Goal: Task Accomplishment & Management: Manage account settings

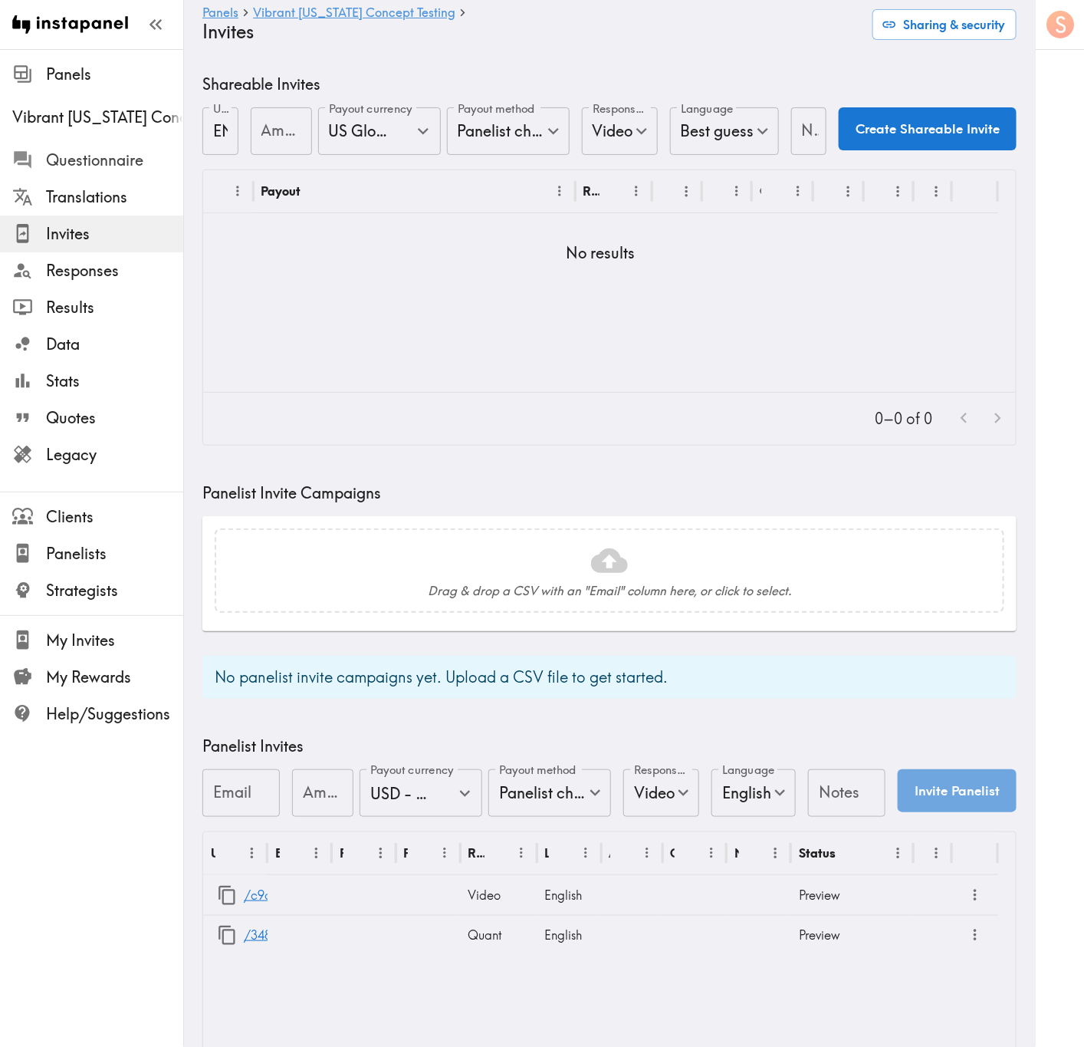
click at [116, 143] on div "Questionnaire" at bounding box center [91, 160] width 183 height 40
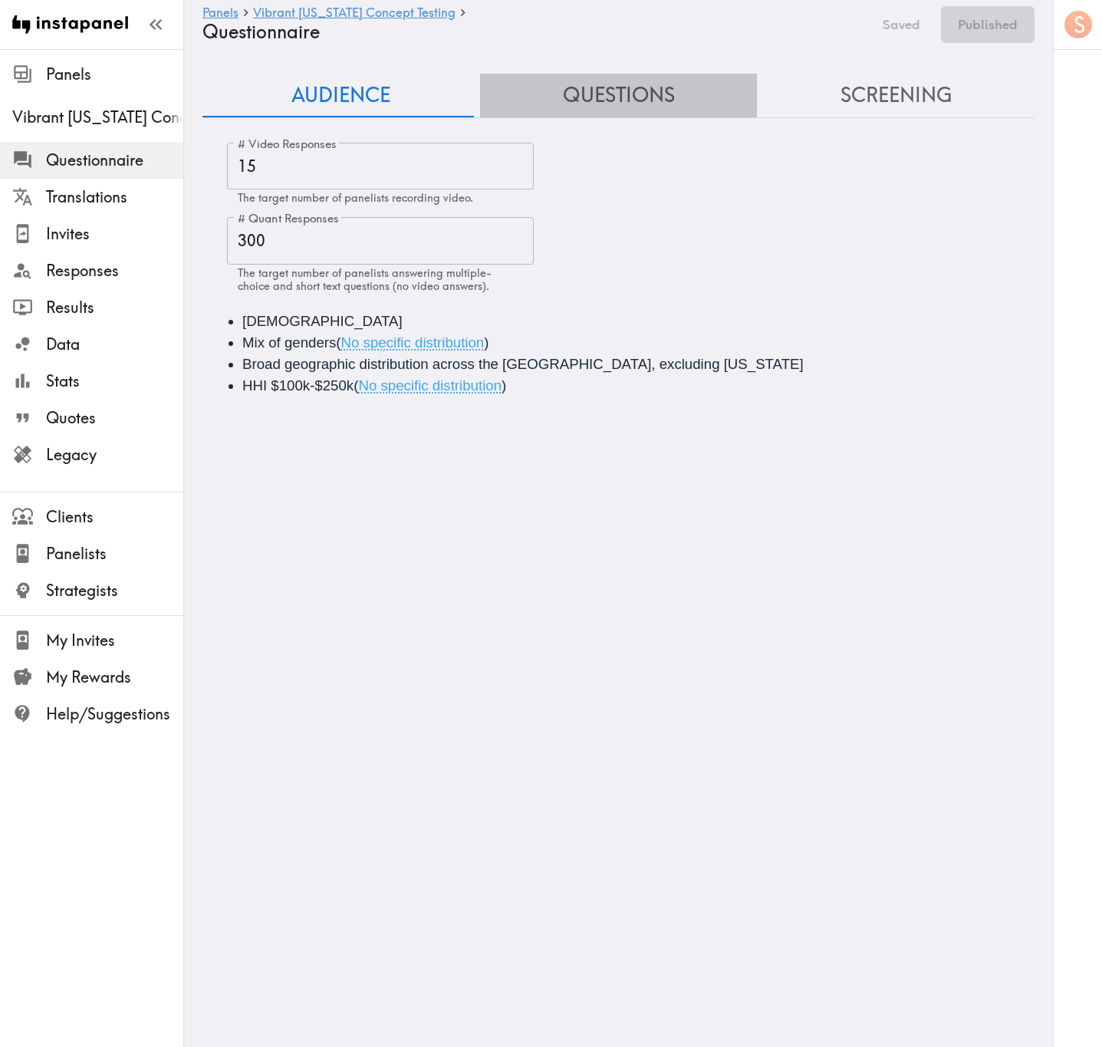
click at [614, 86] on button "Questions" at bounding box center [619, 96] width 278 height 44
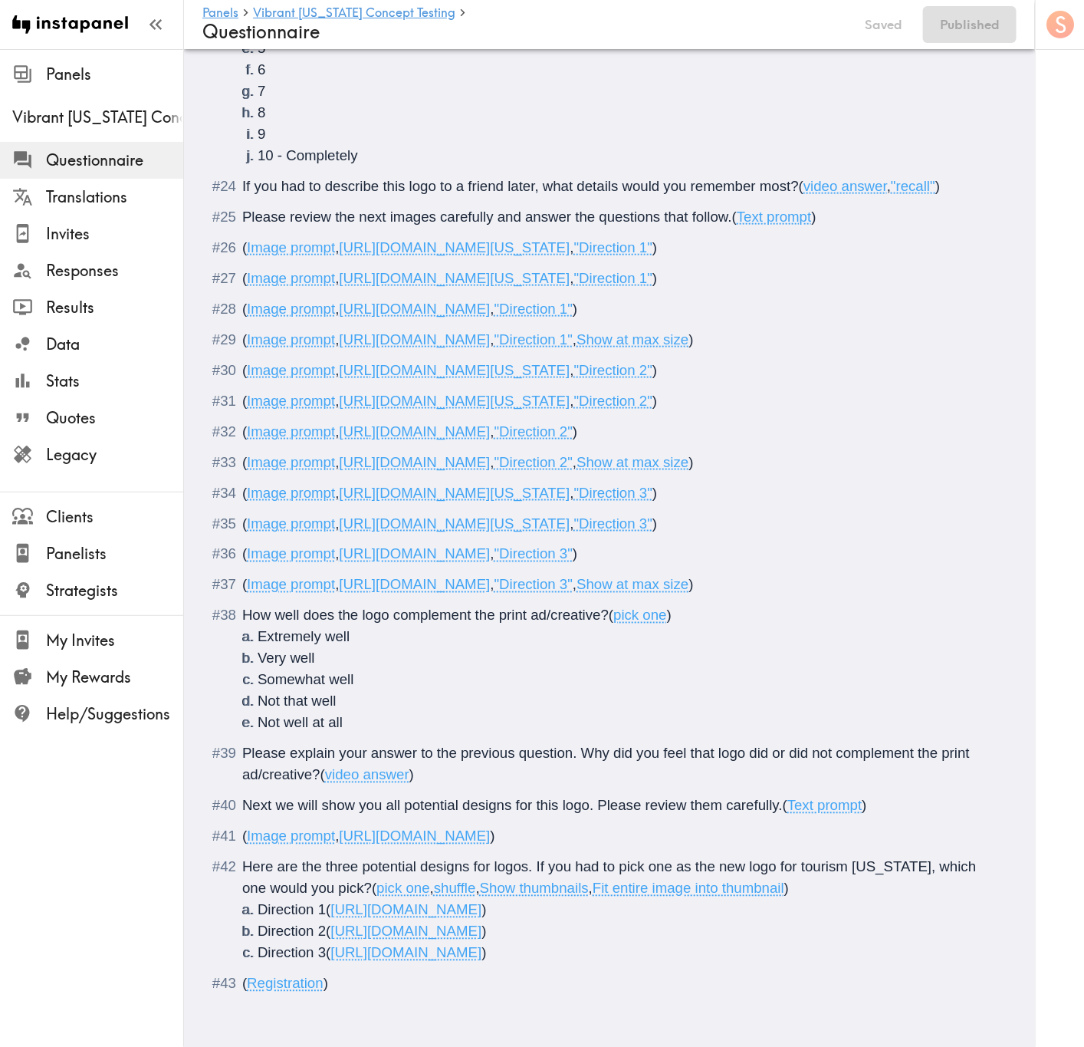
scroll to position [3048, 0]
click at [553, 757] on div "Please explain your answer to the previous question. Why did you feel that logo…" at bounding box center [620, 764] width 756 height 43
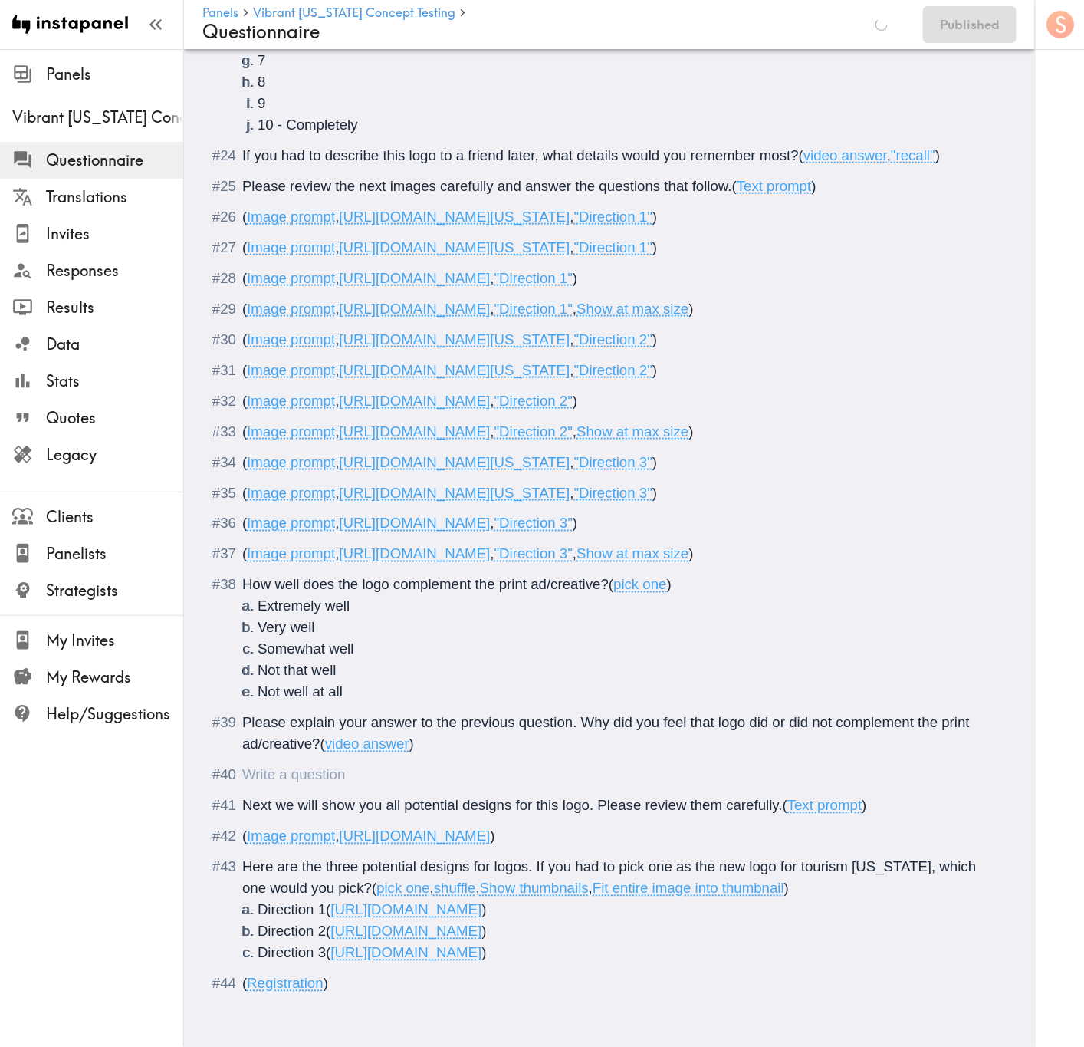
click at [242, 783] on div "Questionnaire" at bounding box center [242, 775] width 0 height 16
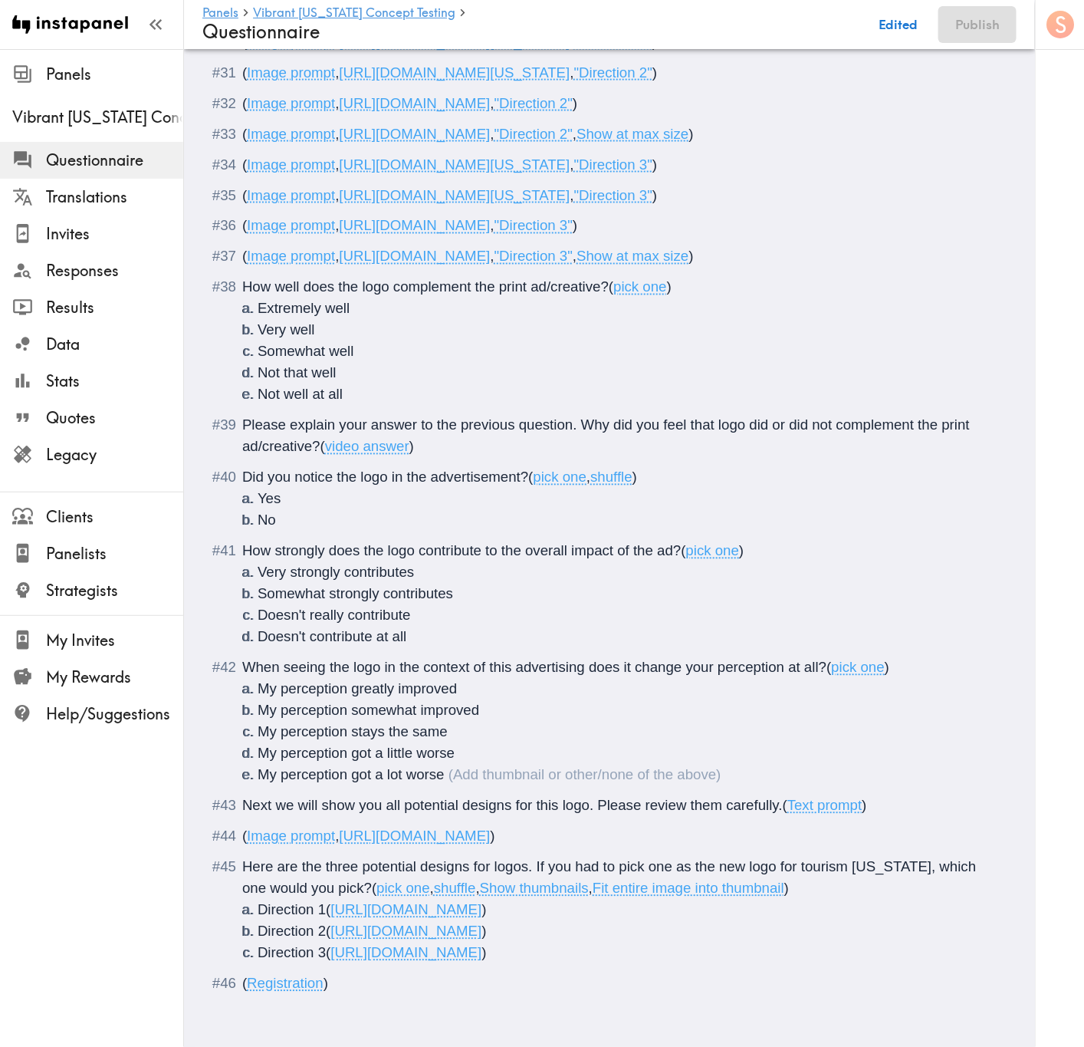
scroll to position [3377, 0]
click at [490, 660] on span "When seeing the logo in the context of this advertising does it change your per…" at bounding box center [534, 668] width 584 height 16
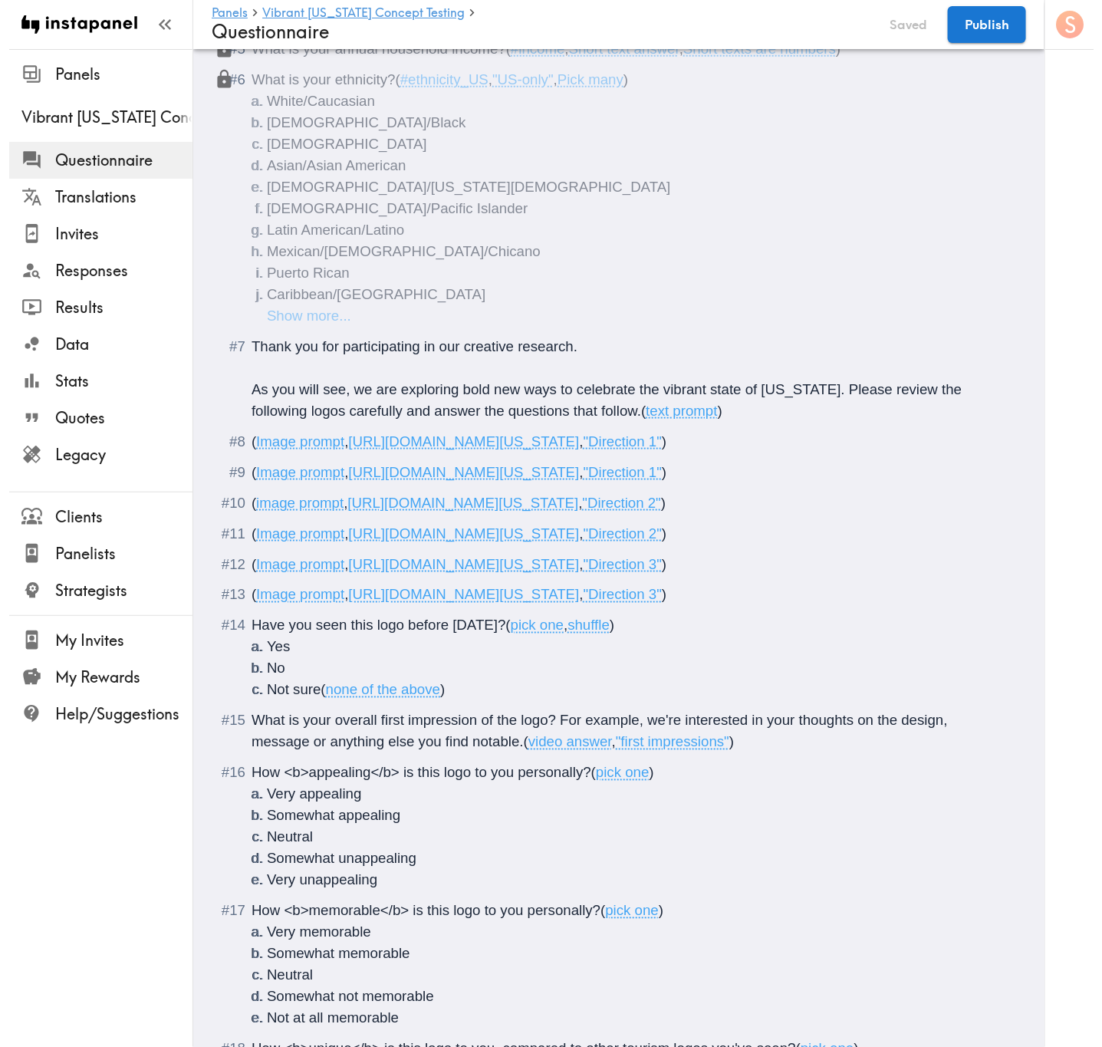
scroll to position [0, 0]
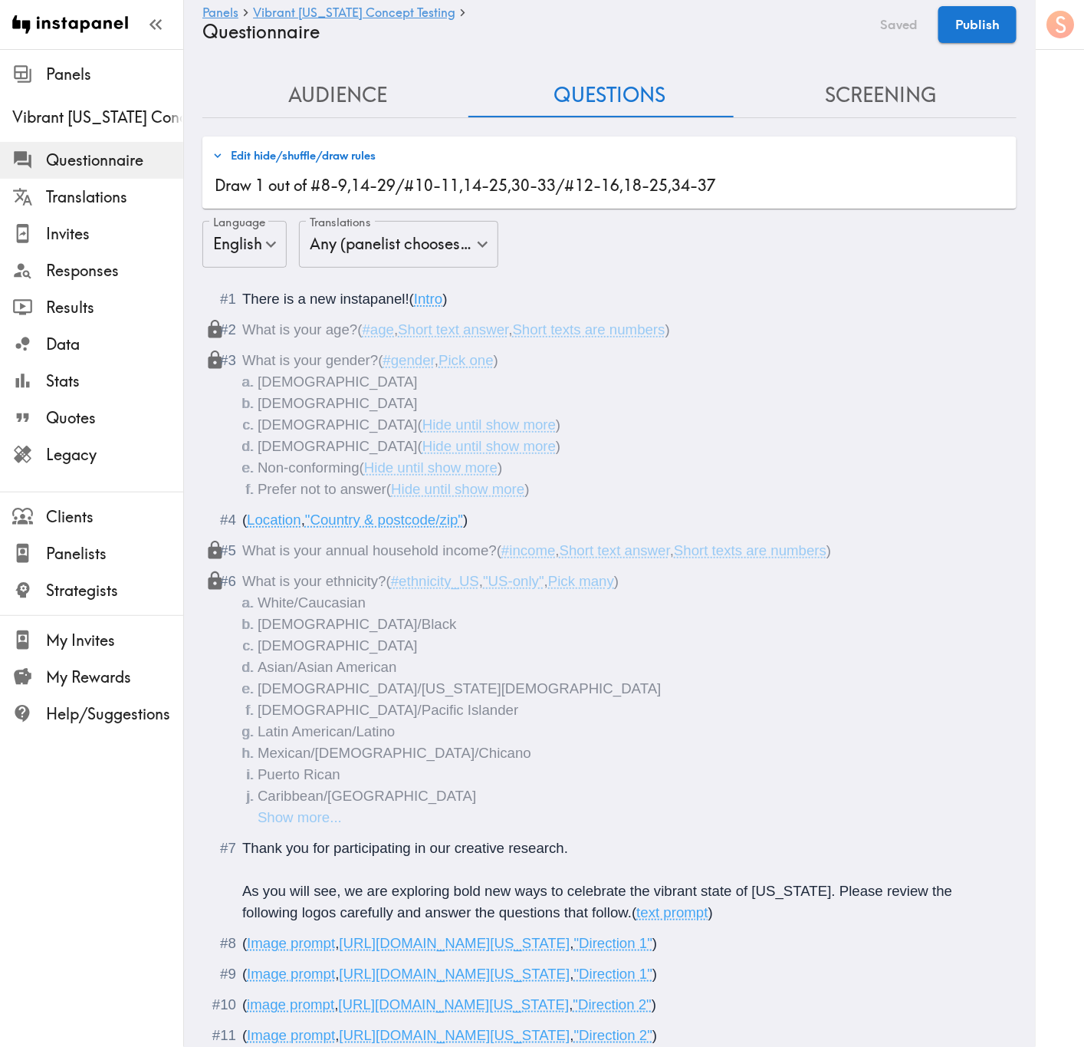
click at [300, 166] on button "Edit hide/shuffle/draw rules" at bounding box center [294, 156] width 171 height 26
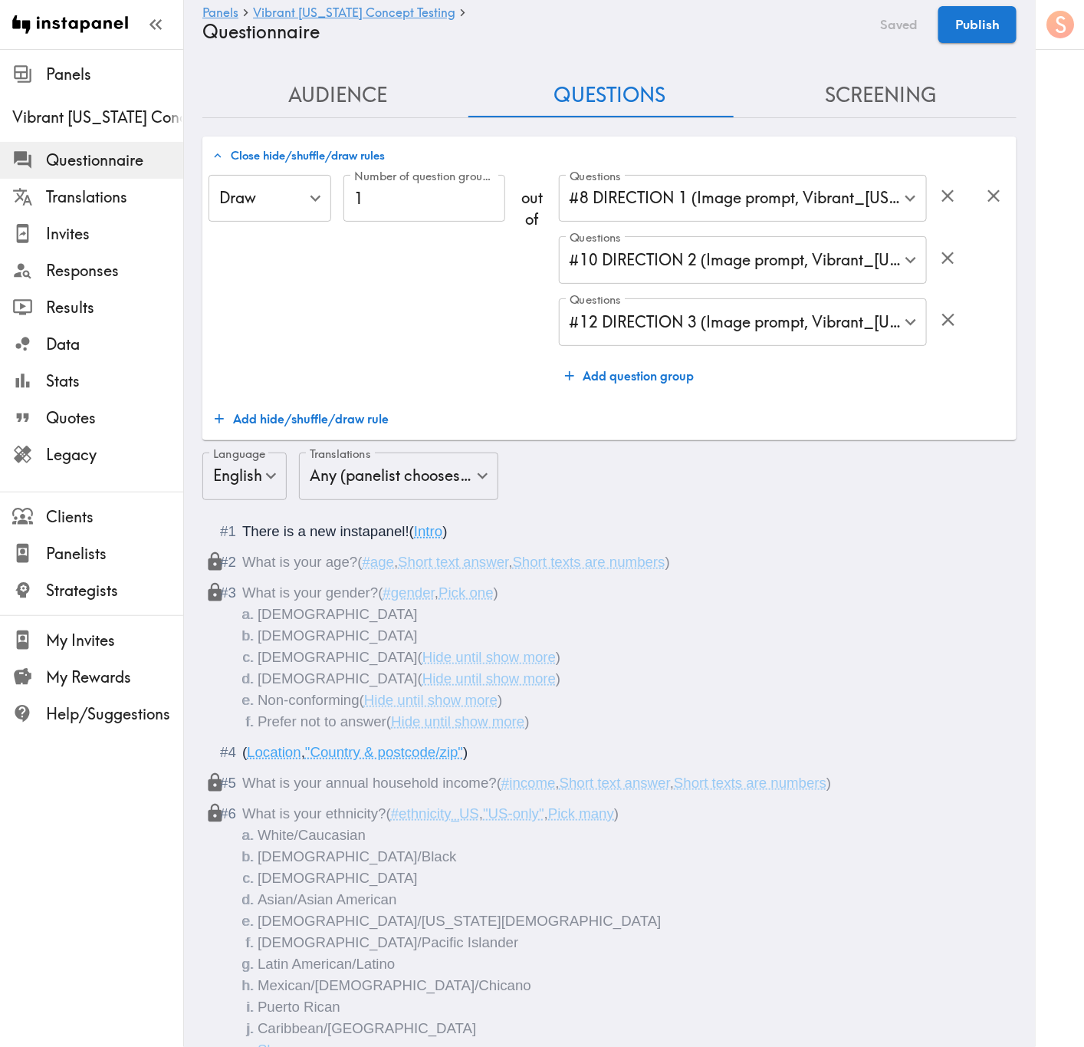
drag, startPoint x: 930, startPoint y: 323, endPoint x: 933, endPoint y: 304, distance: 19.3
click at [938, 323] on icon "button" at bounding box center [948, 319] width 21 height 21
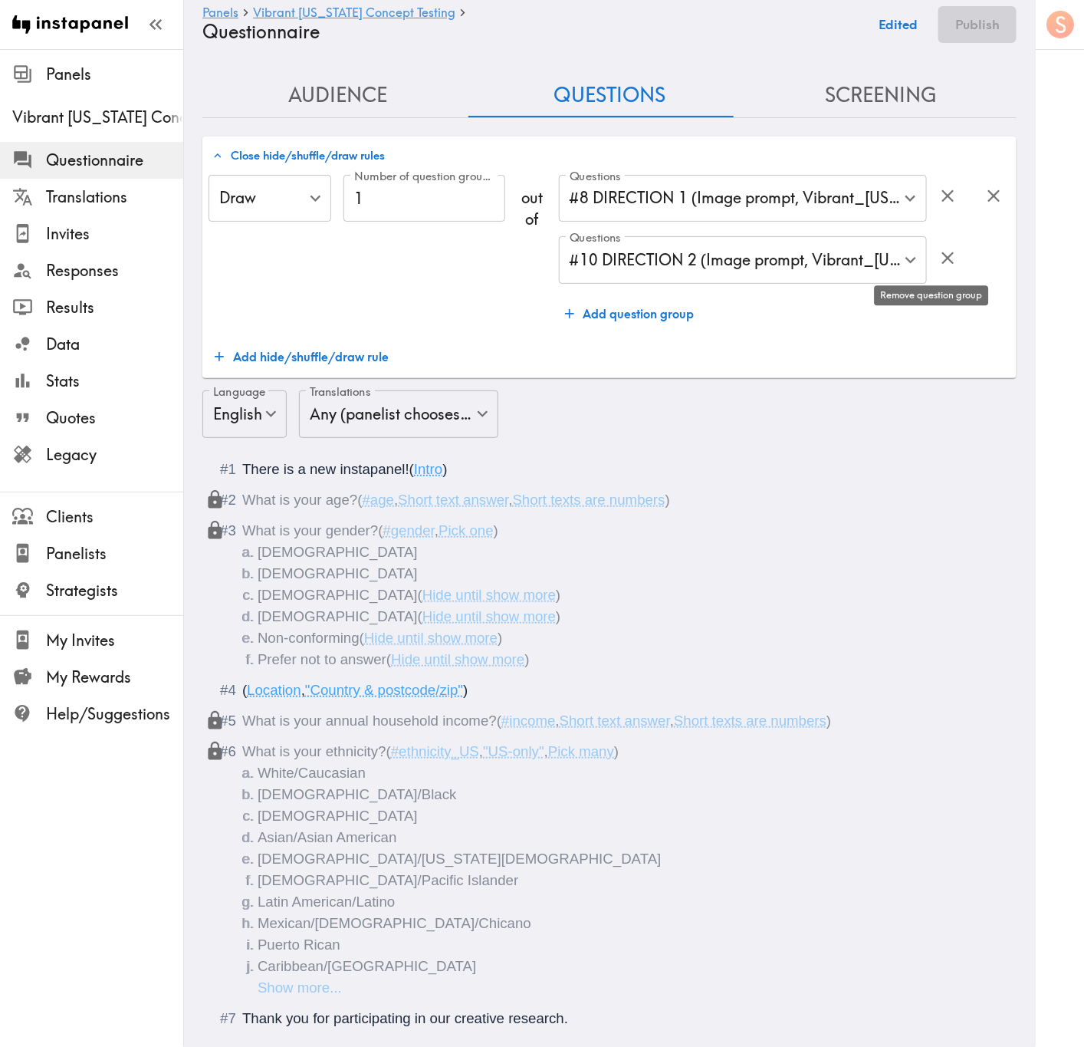
click at [938, 268] on icon "button" at bounding box center [948, 258] width 21 height 21
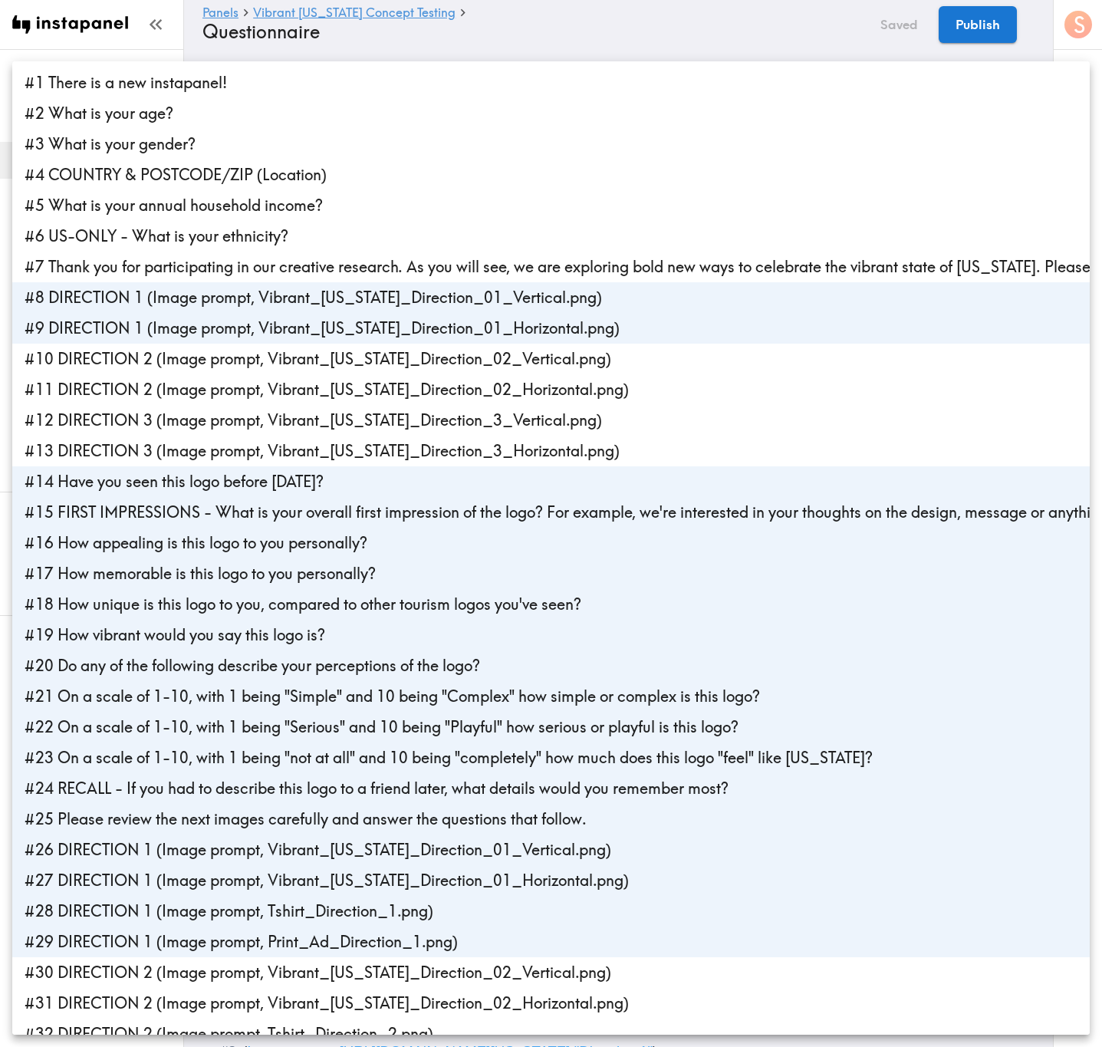
click at [729, 33] on div at bounding box center [551, 523] width 1102 height 1047
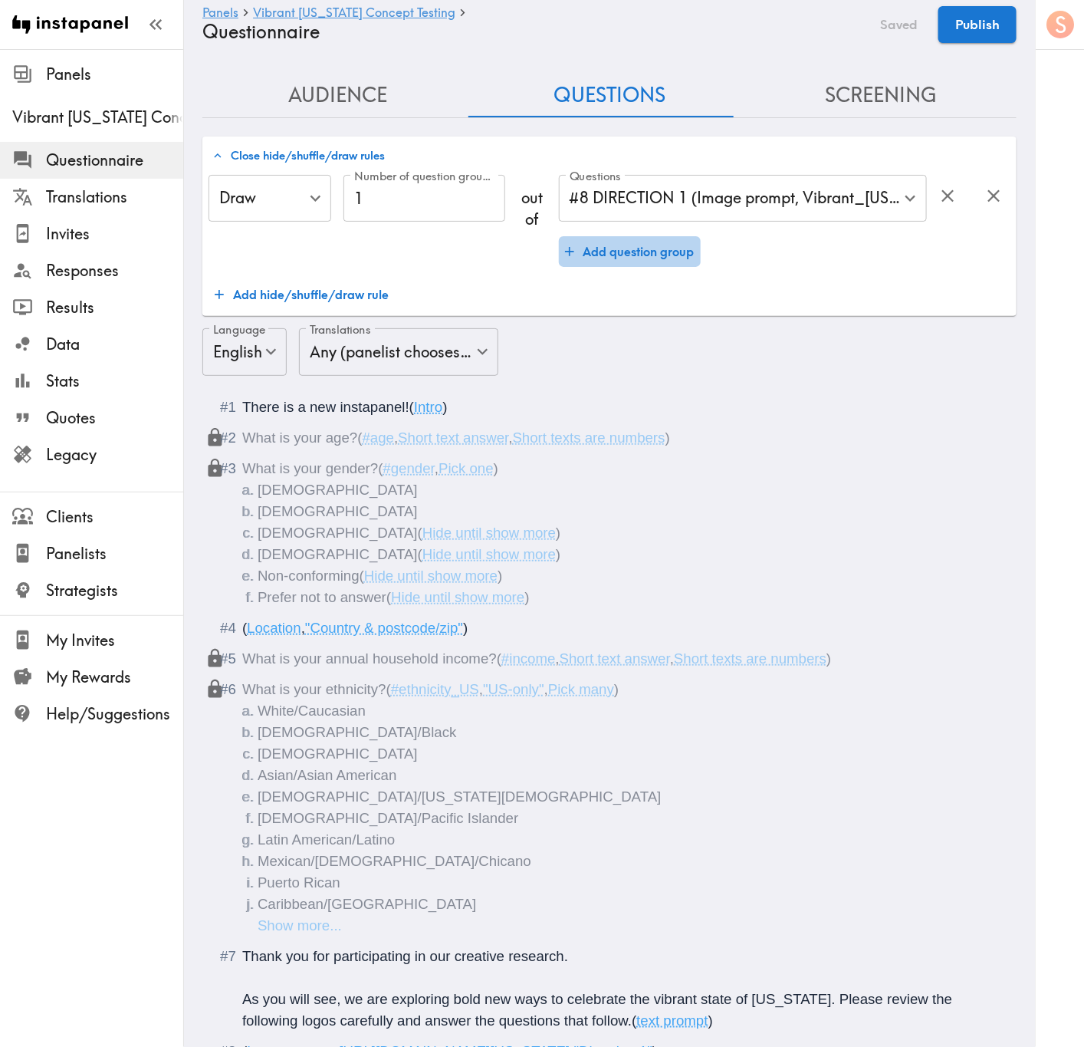
click at [654, 258] on button "Add question group" at bounding box center [630, 251] width 142 height 31
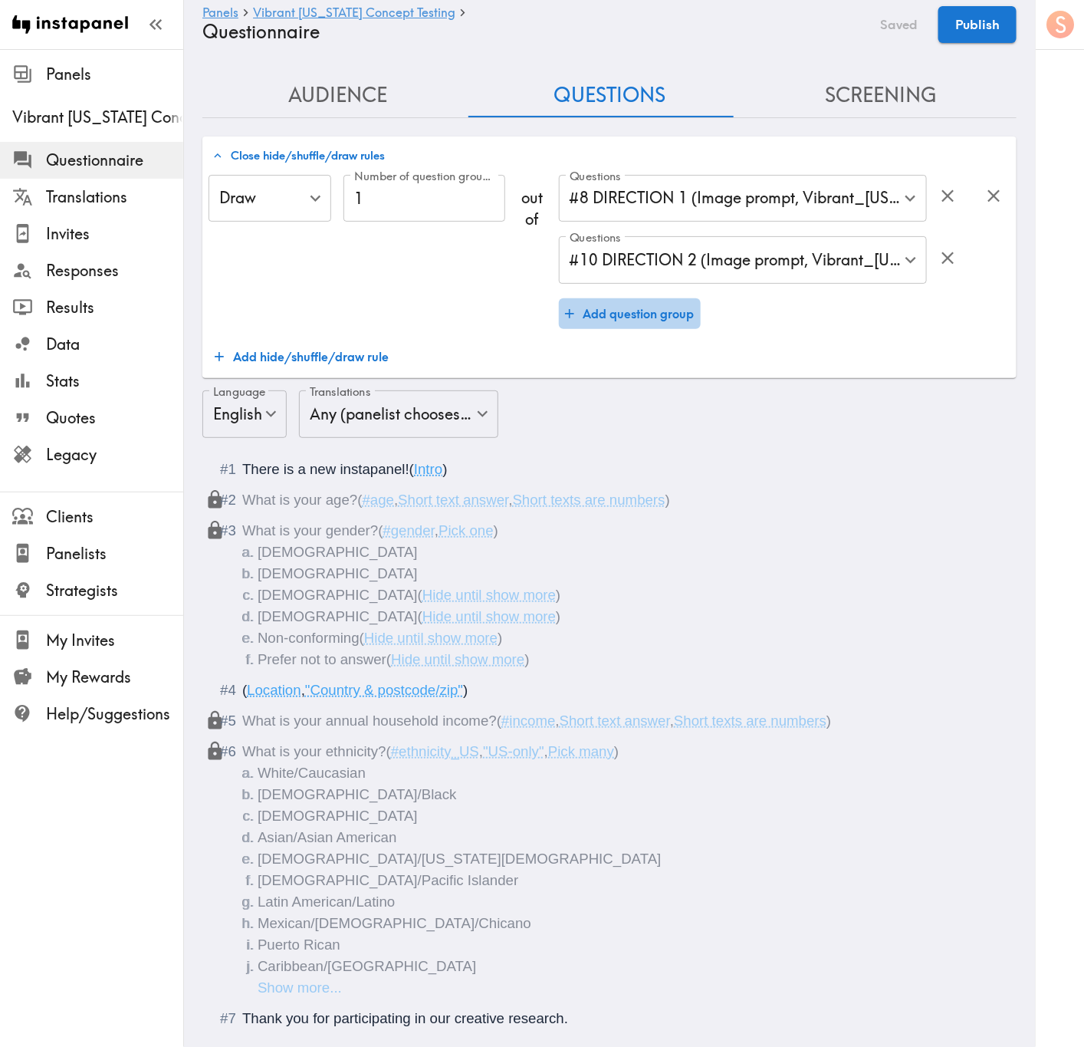
click at [653, 309] on button "Add question group" at bounding box center [630, 313] width 142 height 31
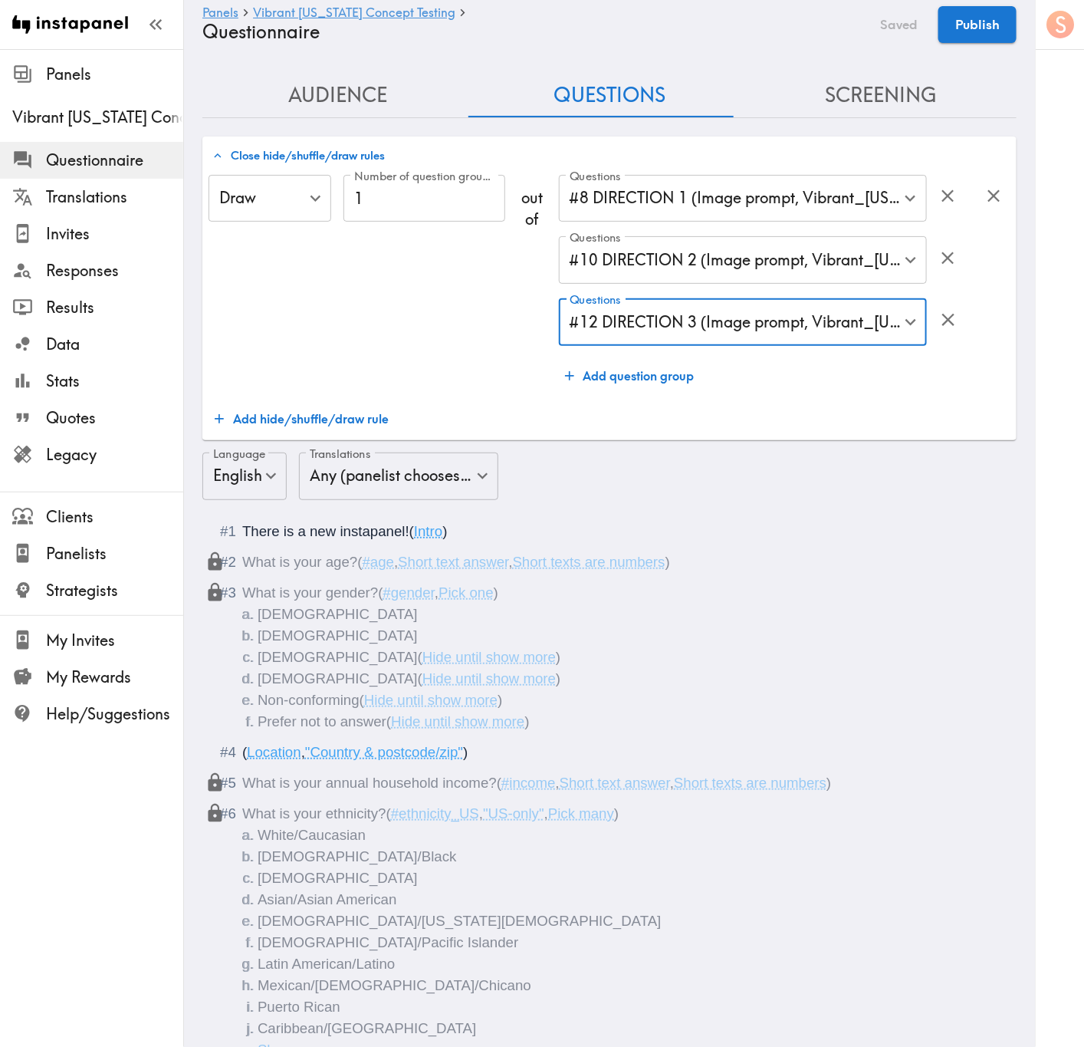
click at [762, 403] on div "Draw Draw ​ Number of question groups to draw 1 Number of question groups to dr…" at bounding box center [610, 304] width 802 height 259
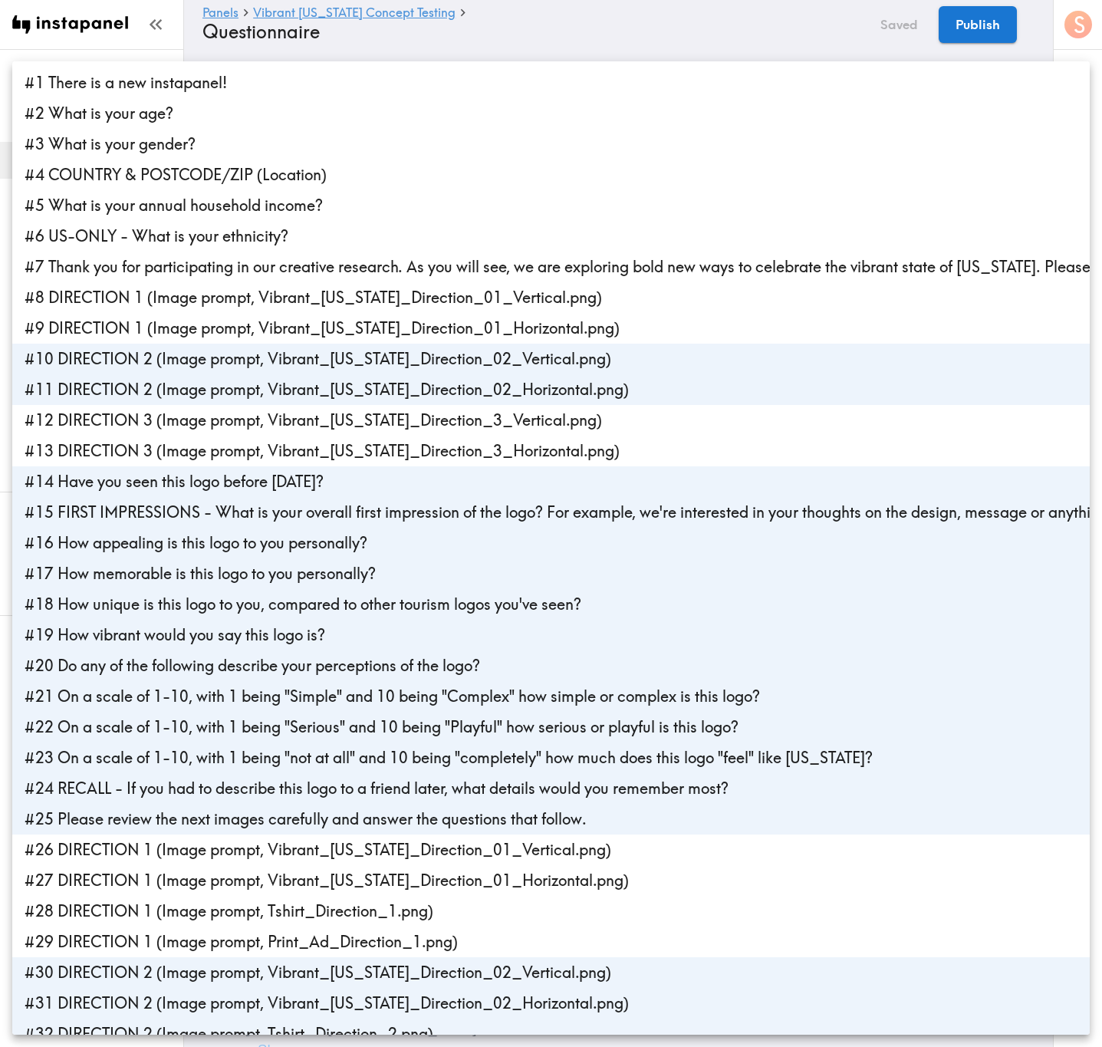
click at [732, 28] on div at bounding box center [551, 523] width 1102 height 1047
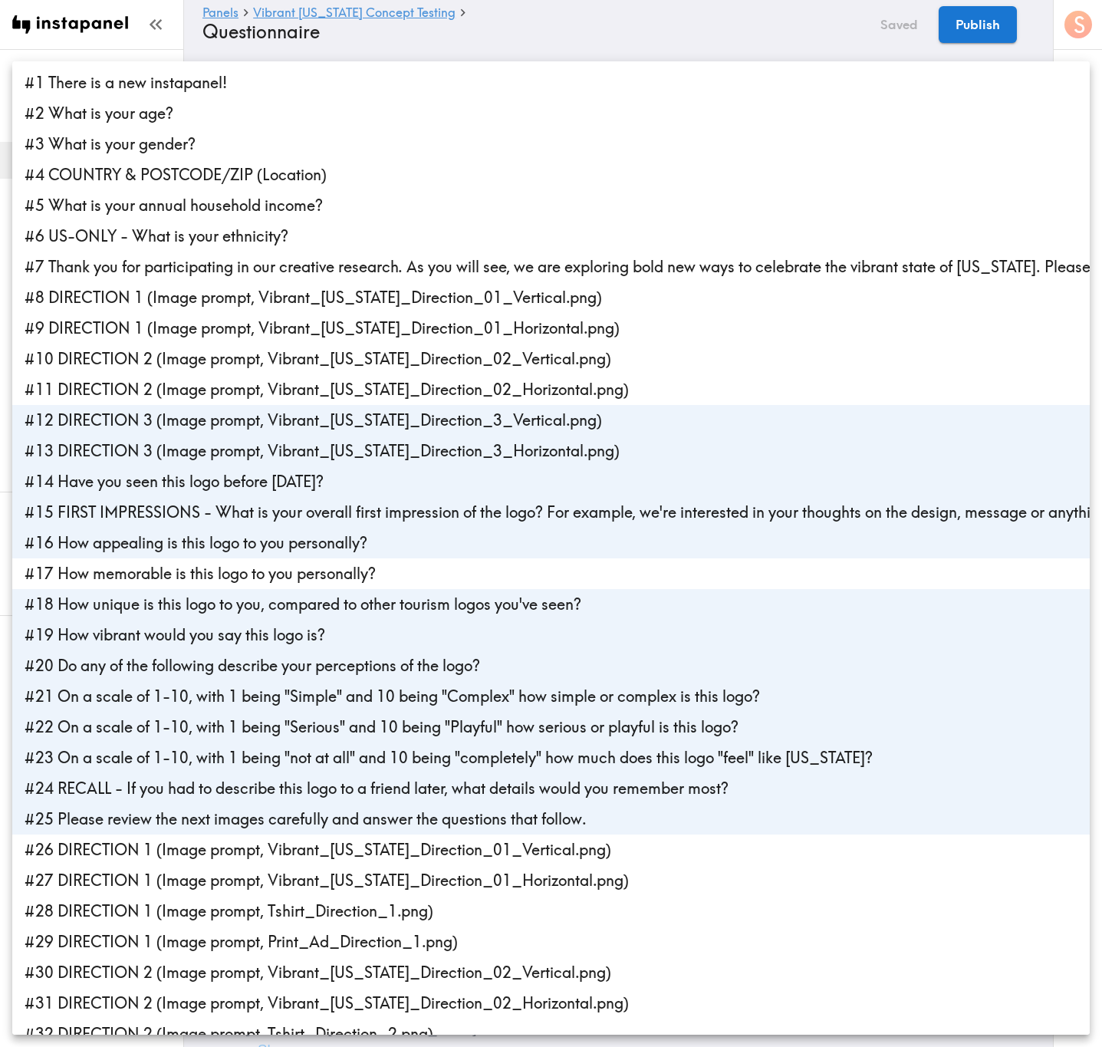
click at [452, 580] on li "#17 How memorable is this logo to you personally?" at bounding box center [550, 573] width 1077 height 31
type input "051e7d58-4c61-4e42-b455-0cae2af97644,74bcb442-a6f6-443b-9801-e32a3b65ba94,cc176…"
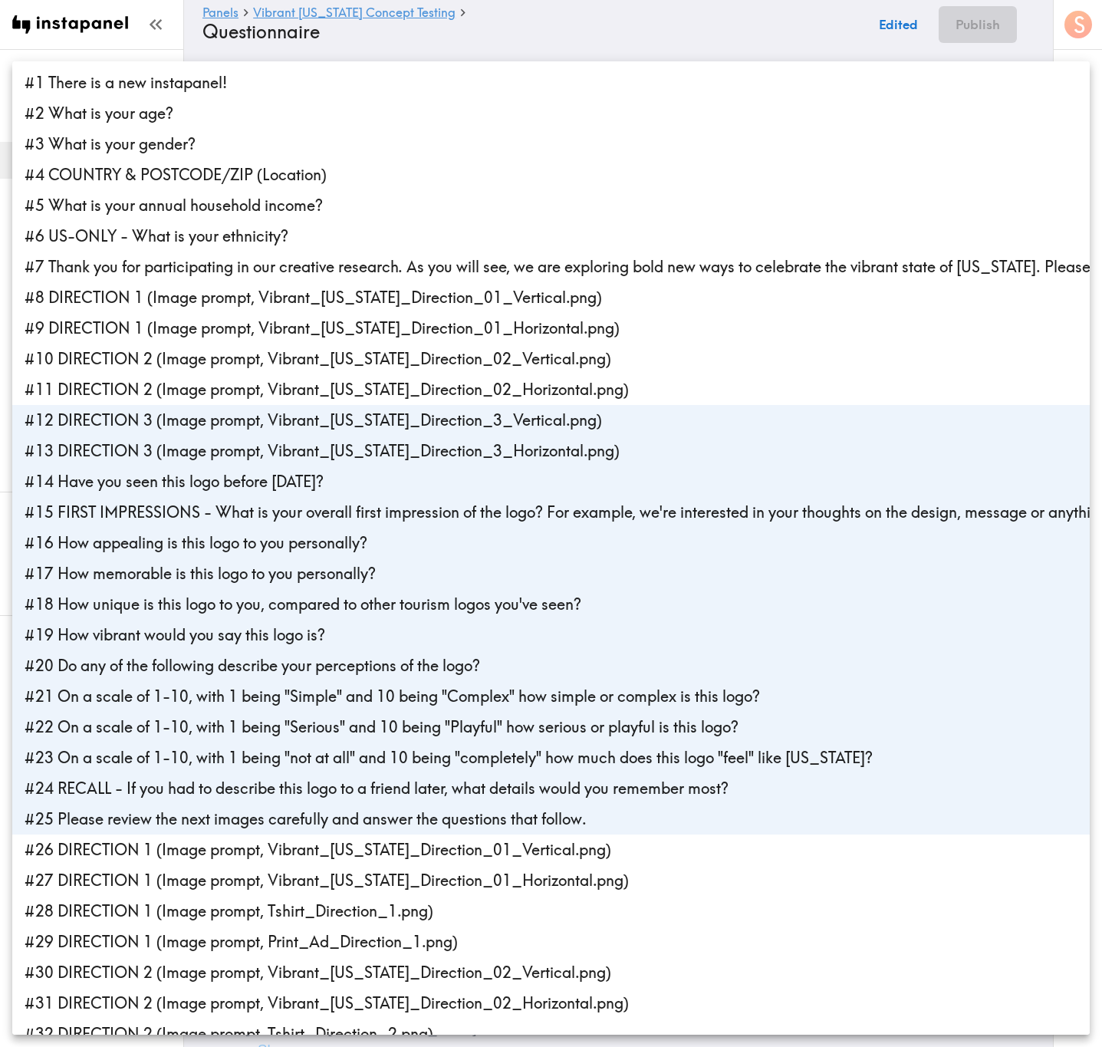
click at [920, 15] on div at bounding box center [551, 523] width 1102 height 1047
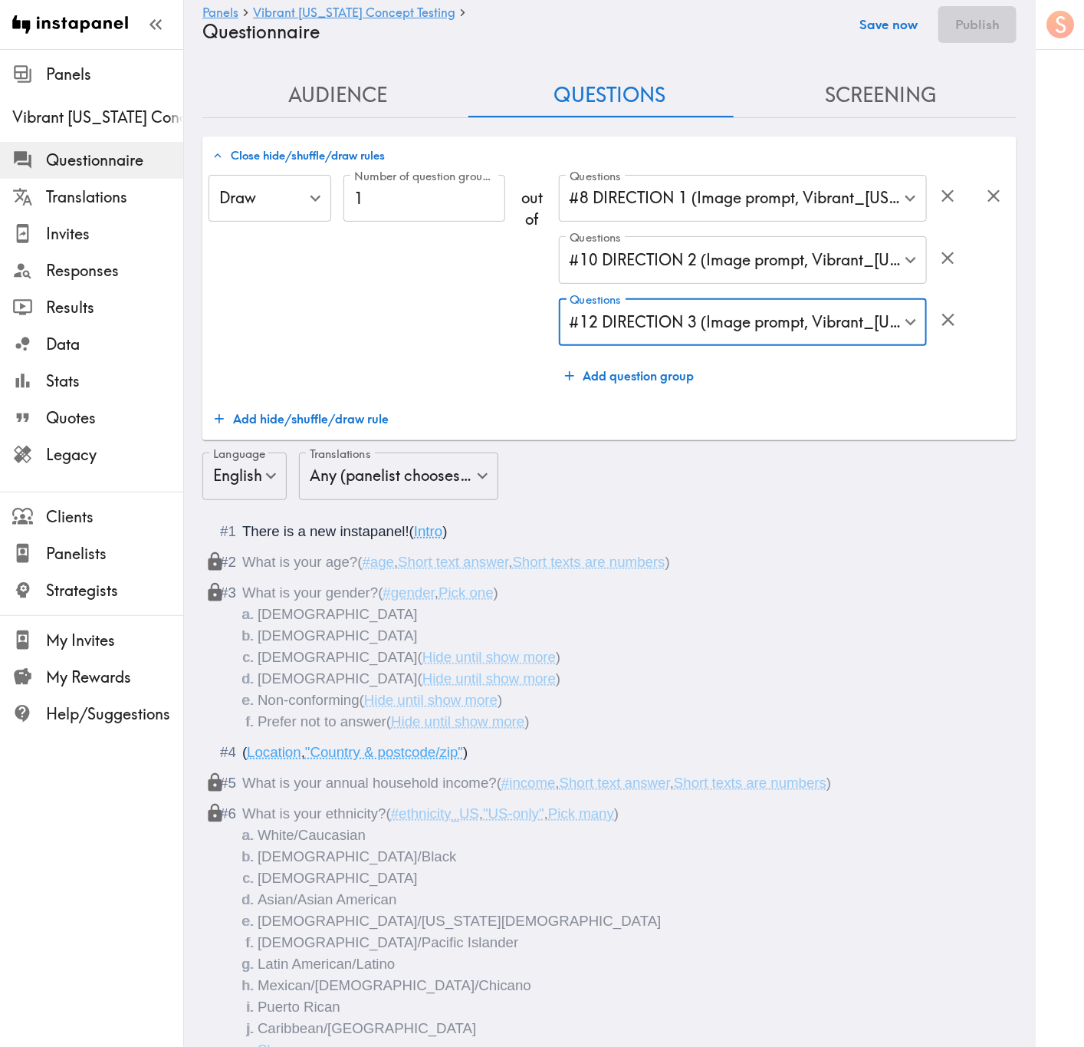
click at [897, 26] on button "Save now" at bounding box center [888, 24] width 75 height 37
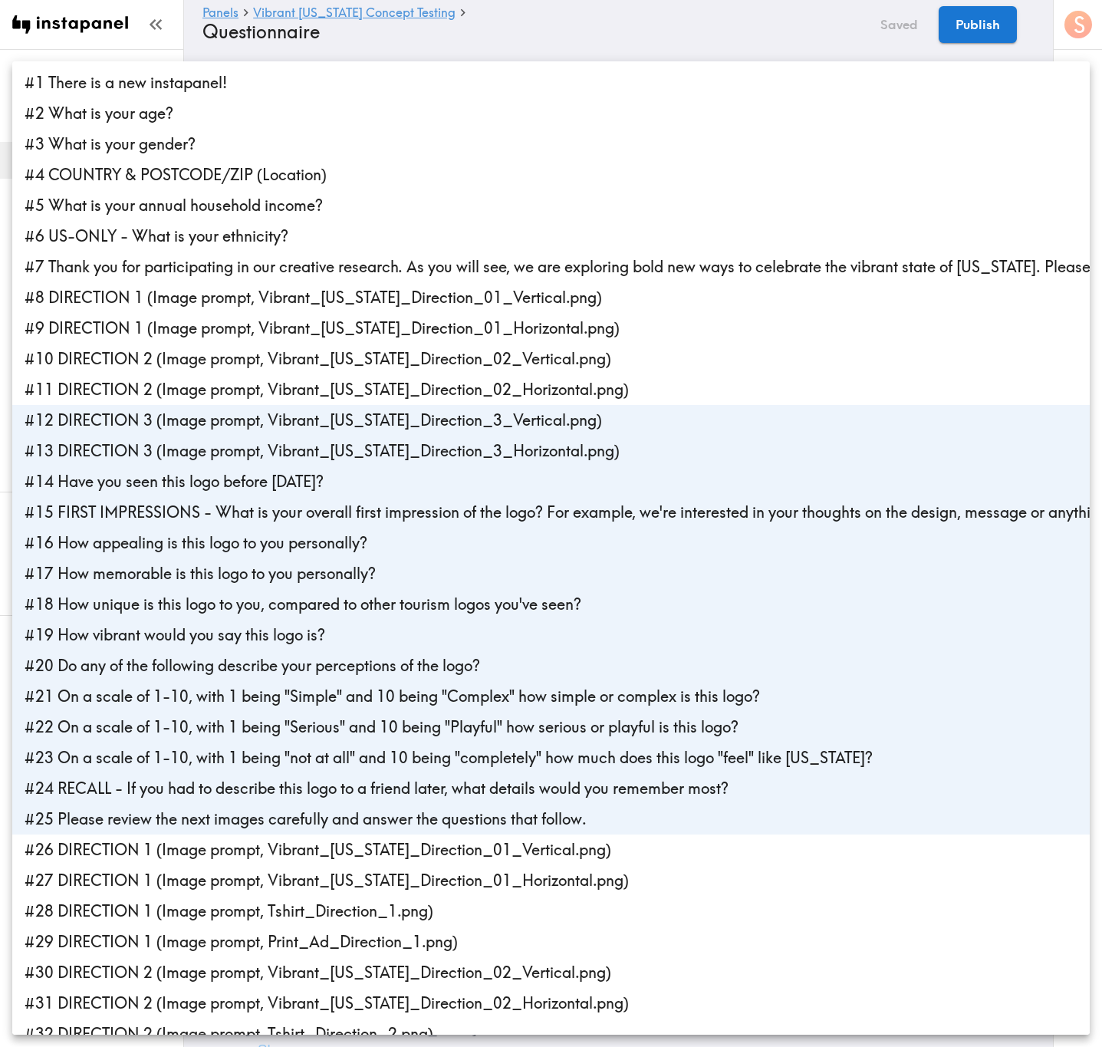
click at [651, 15] on div at bounding box center [551, 523] width 1102 height 1047
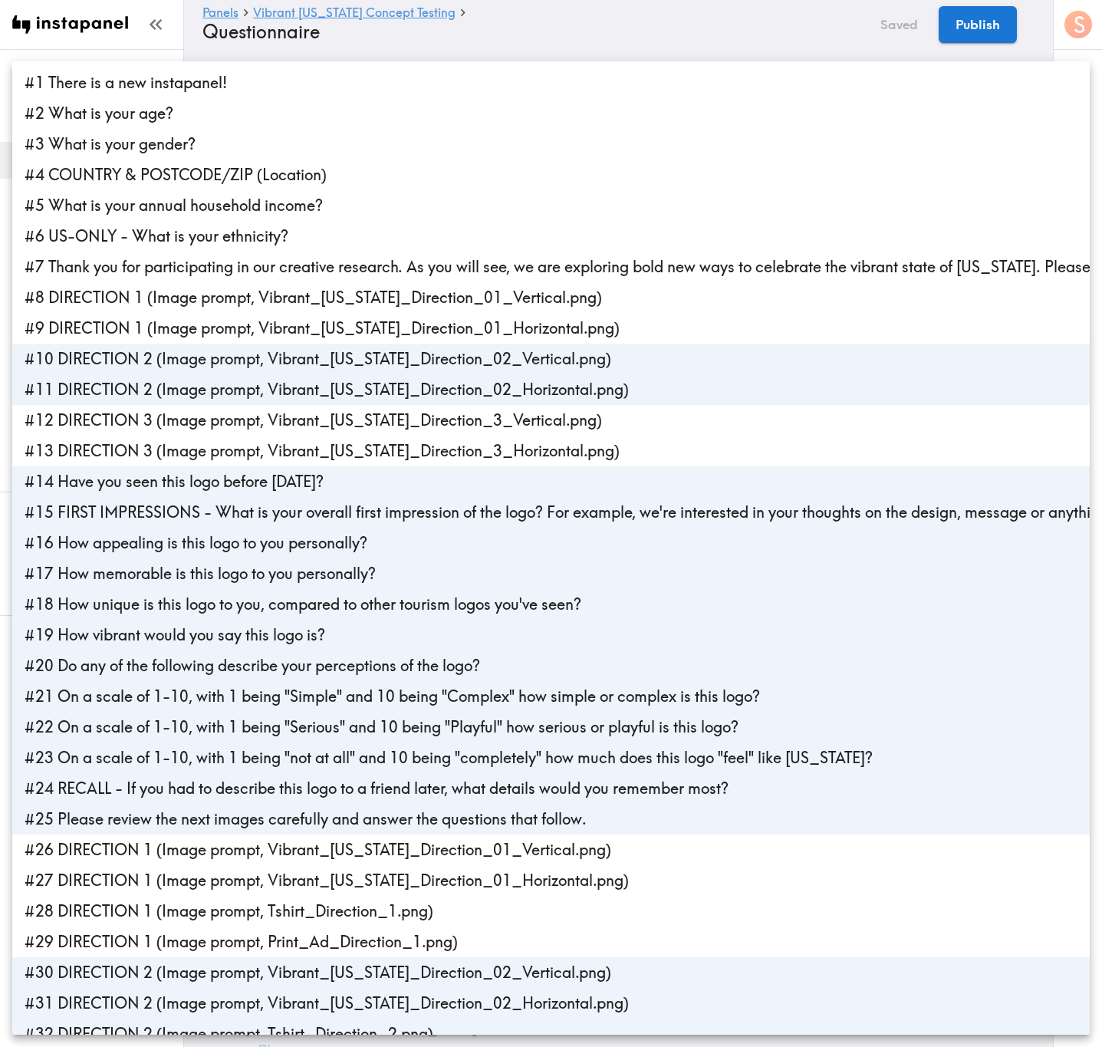
click at [607, 26] on div at bounding box center [551, 523] width 1102 height 1047
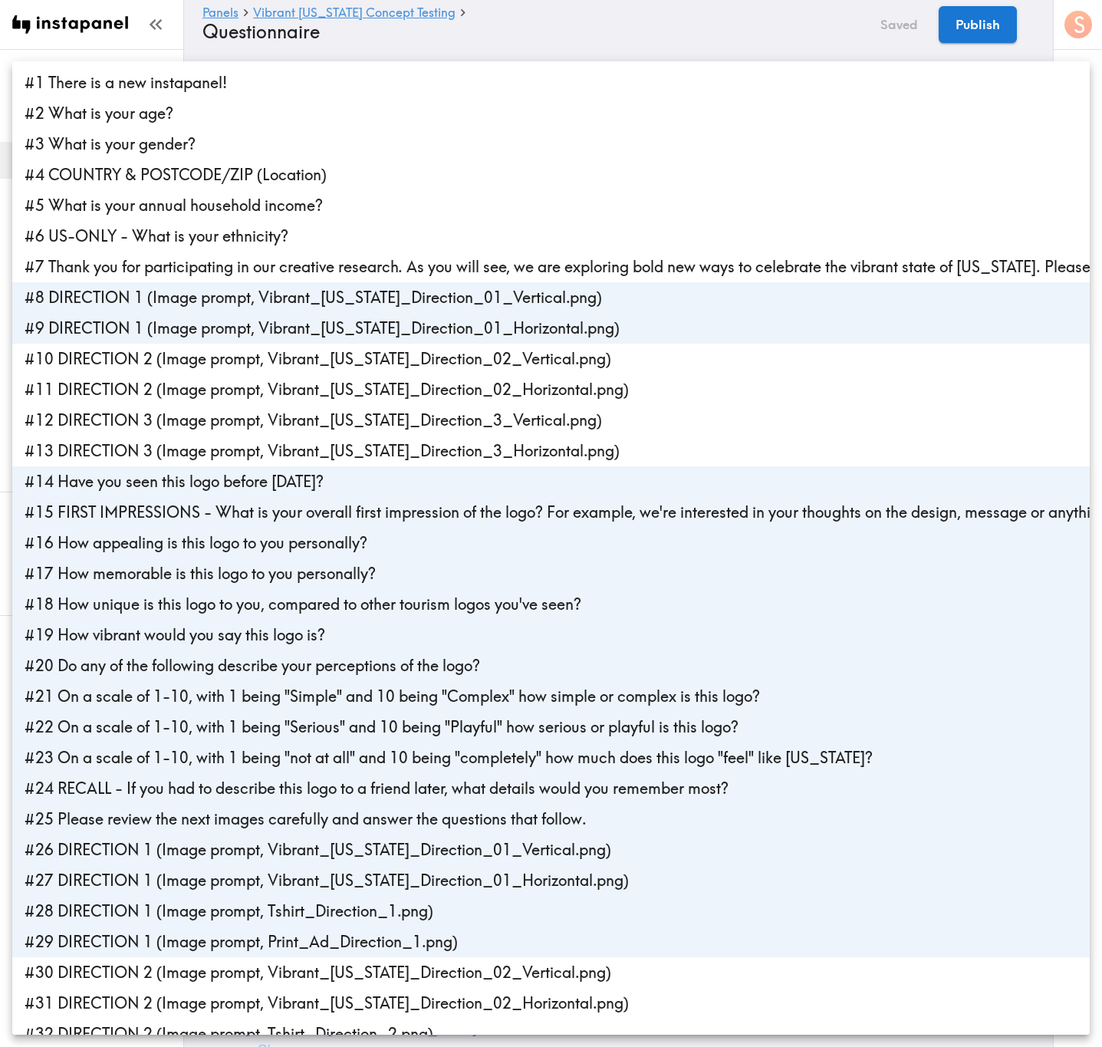
click at [630, 38] on div at bounding box center [551, 523] width 1102 height 1047
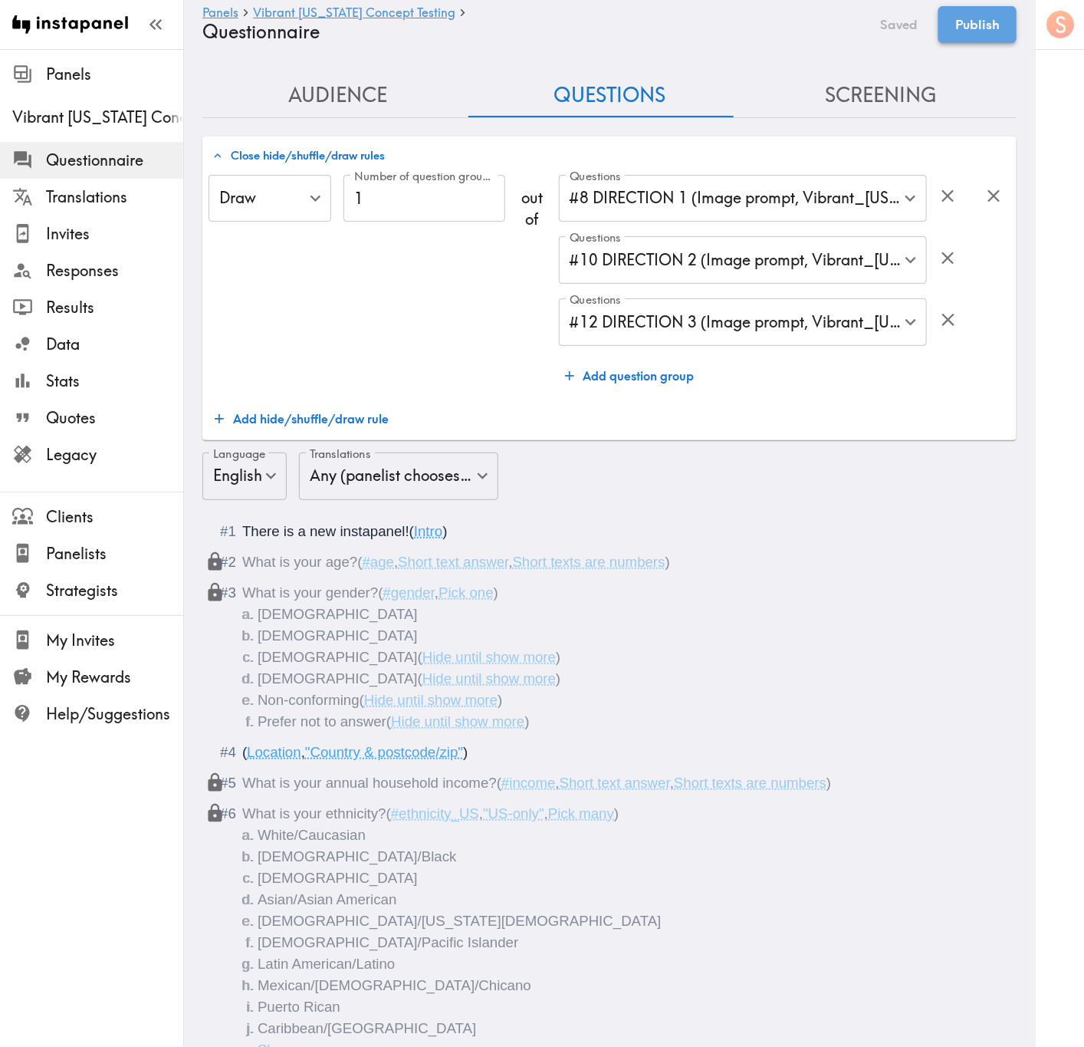
click at [957, 35] on button "Publish" at bounding box center [978, 24] width 78 height 37
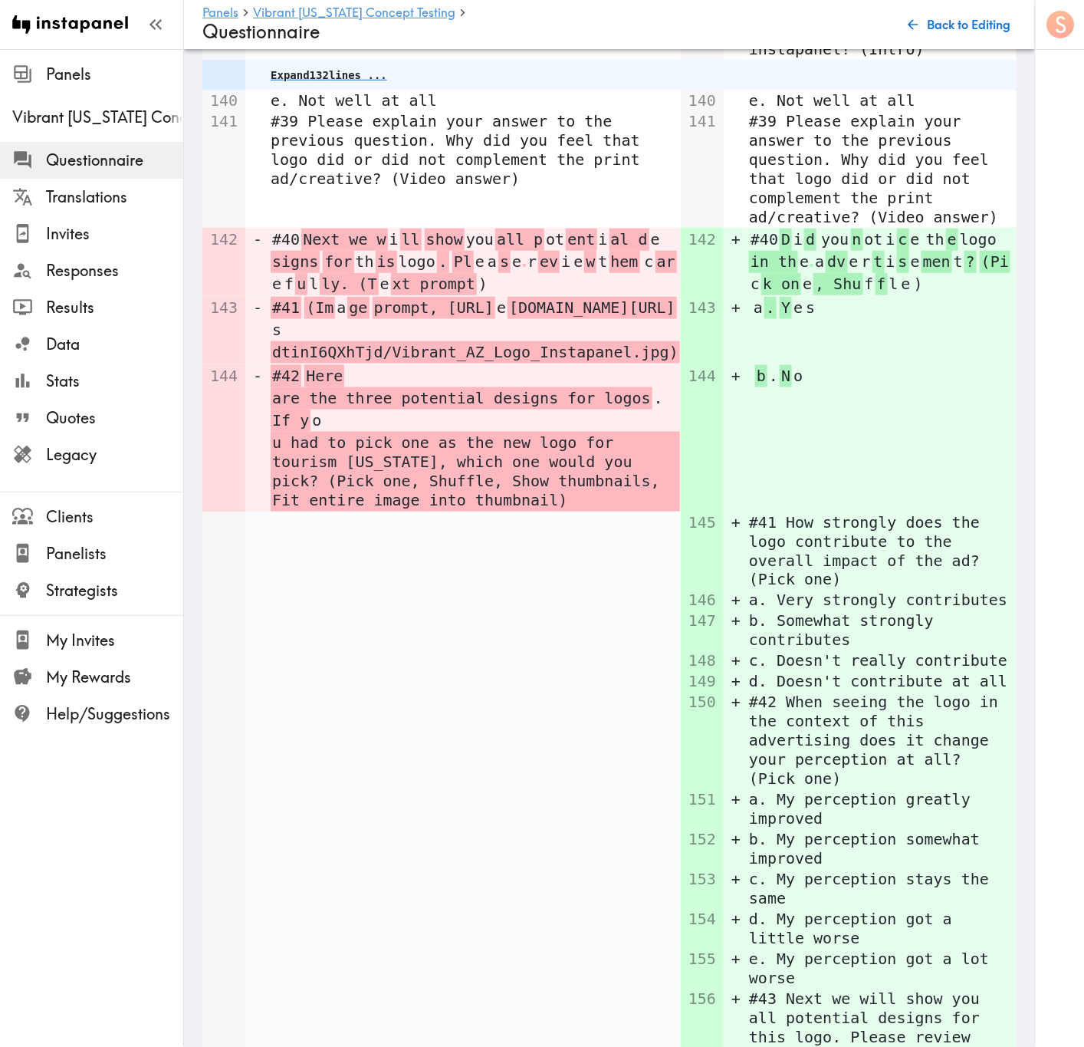
scroll to position [725, 0]
